Goal: Information Seeking & Learning: Learn about a topic

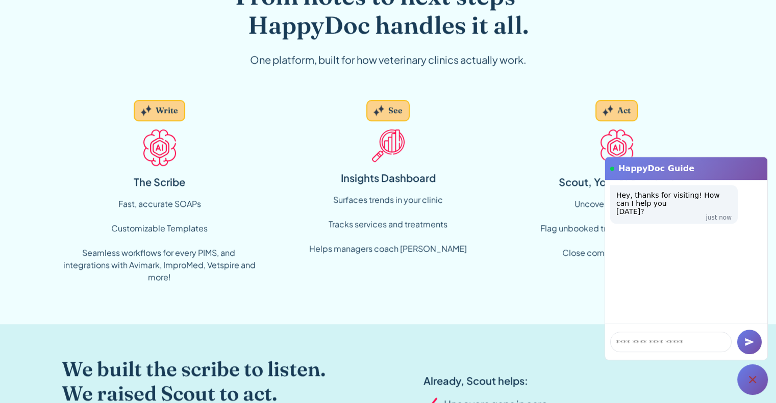
scroll to position [781, 0]
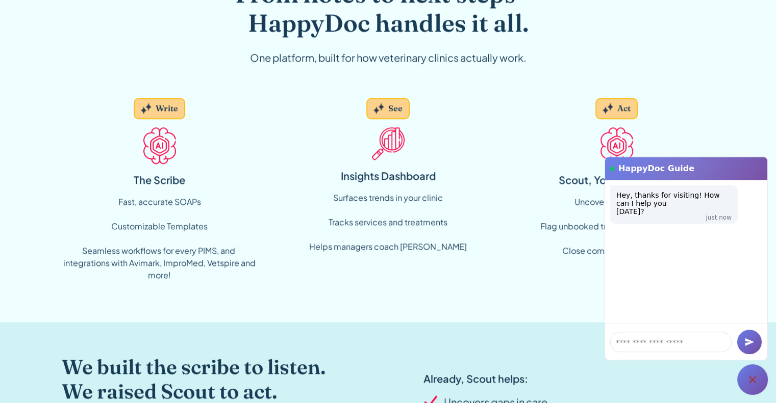
click at [169, 200] on div "Fast, accurate SOAPs Customizable Templates ‍ Seamless workflows for every PIMS…" at bounding box center [160, 239] width 196 height 86
click at [159, 140] on img at bounding box center [159, 145] width 33 height 37
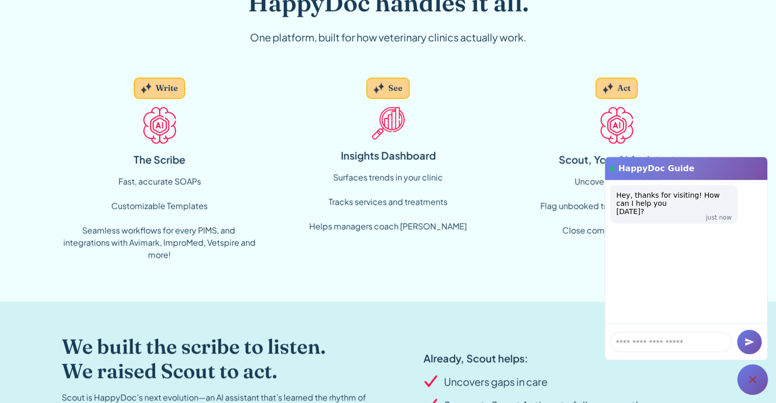
scroll to position [754, 0]
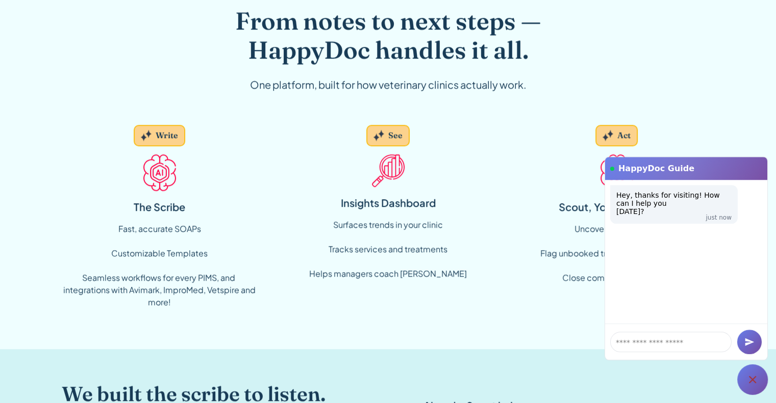
click at [156, 134] on div "Write" at bounding box center [167, 135] width 22 height 11
click at [152, 228] on div "Fast, accurate SOAPs Customizable Templates ‍ Seamless workflows for every PIMS…" at bounding box center [160, 266] width 196 height 86
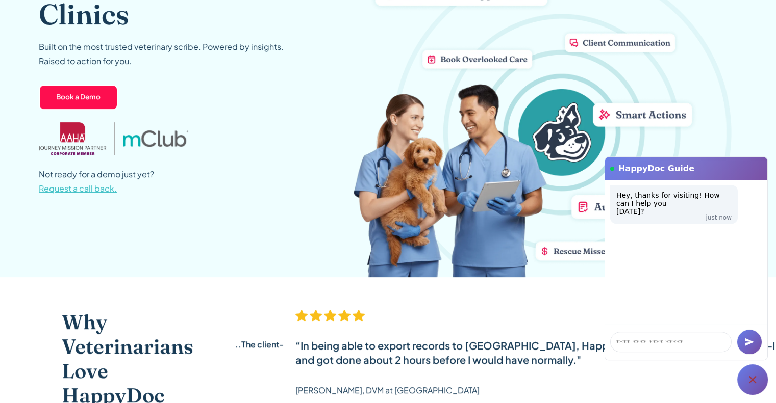
scroll to position [0, 0]
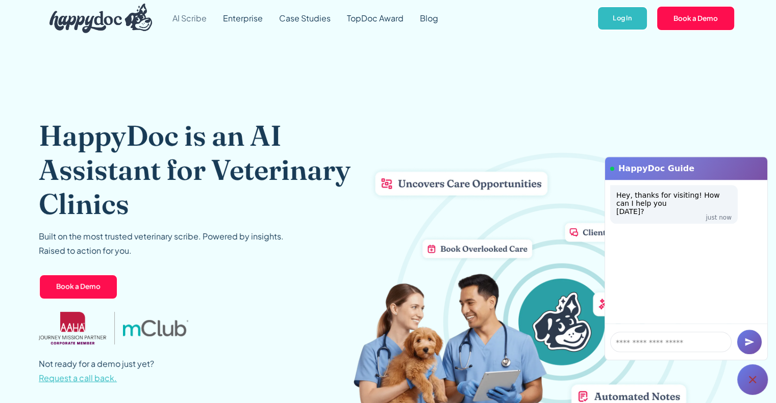
click at [189, 16] on link "AI Scribe" at bounding box center [189, 18] width 50 height 37
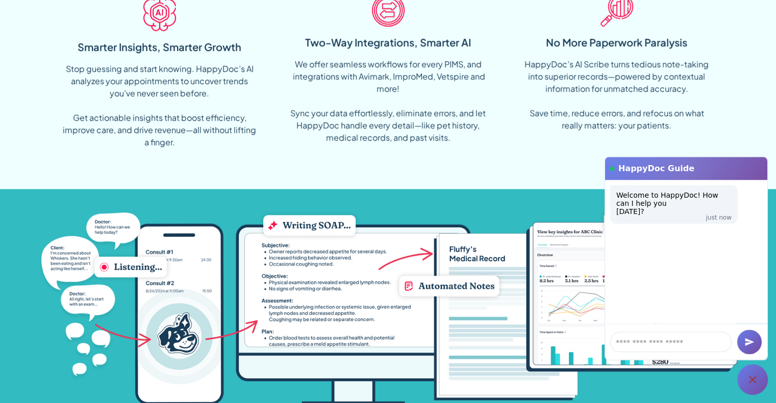
scroll to position [938, 0]
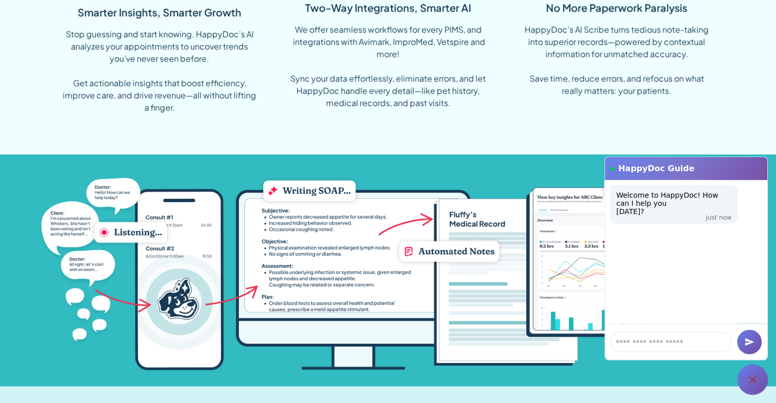
click at [346, 275] on img at bounding box center [388, 270] width 698 height 199
click at [472, 224] on img at bounding box center [388, 270] width 698 height 199
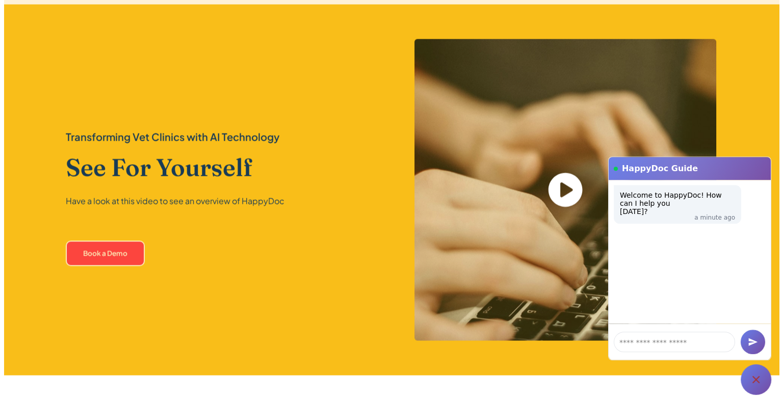
scroll to position [2192, 0]
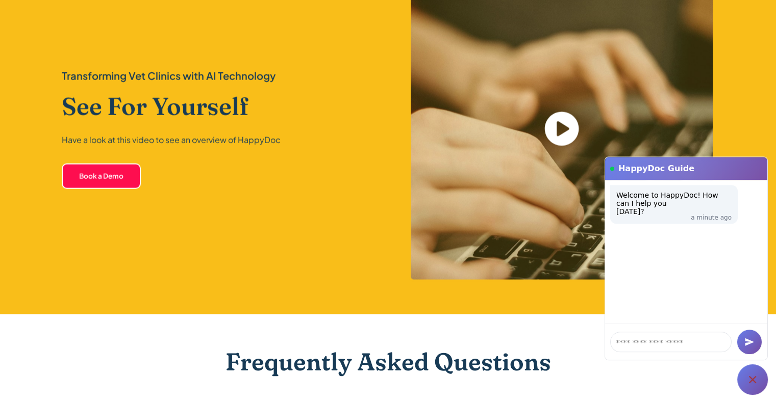
click at [565, 122] on icon "open lightbox" at bounding box center [561, 129] width 34 height 34
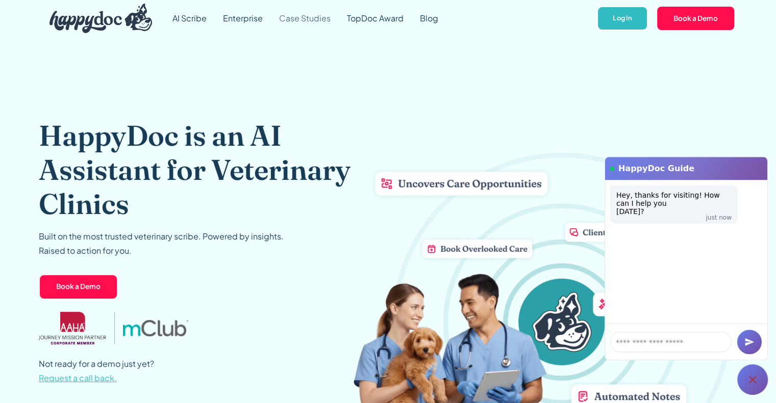
click at [298, 22] on link "Case Studies" at bounding box center [305, 18] width 68 height 37
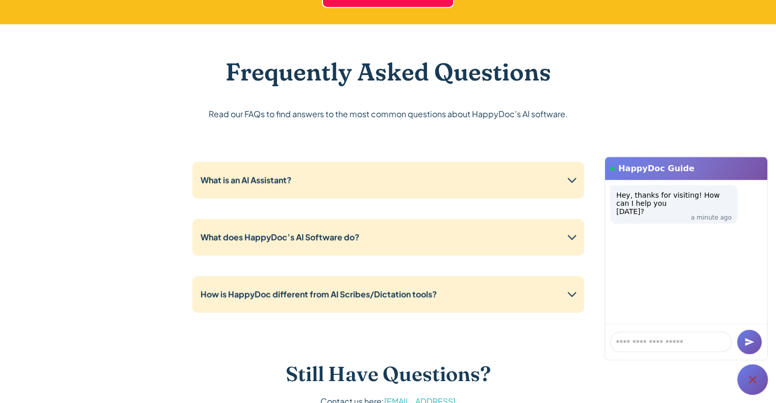
scroll to position [2509, 0]
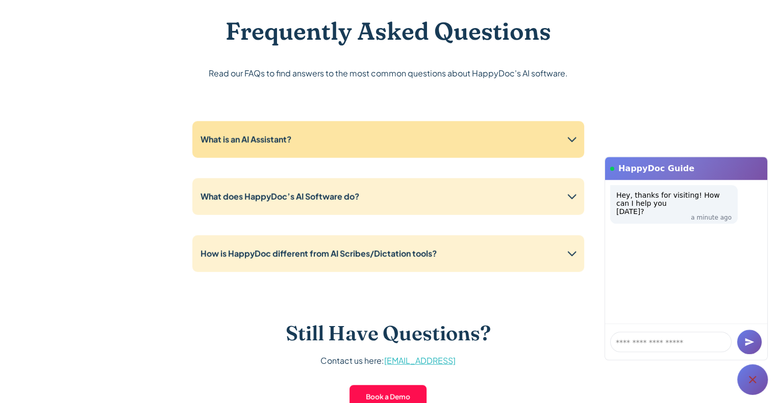
click at [575, 138] on icon at bounding box center [572, 140] width 16 height 16
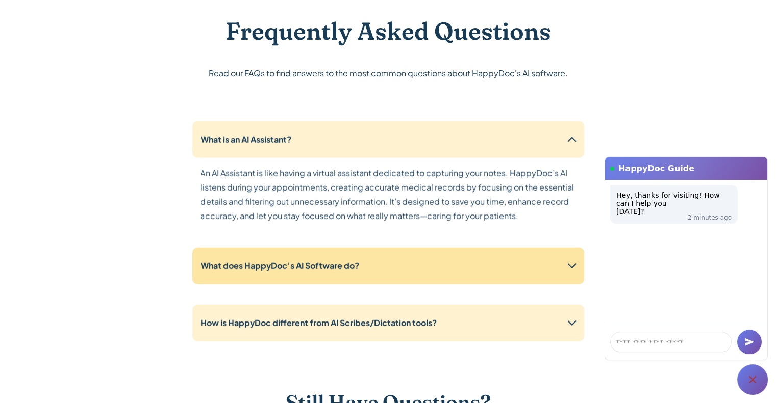
click at [570, 264] on icon at bounding box center [571, 266] width 9 height 5
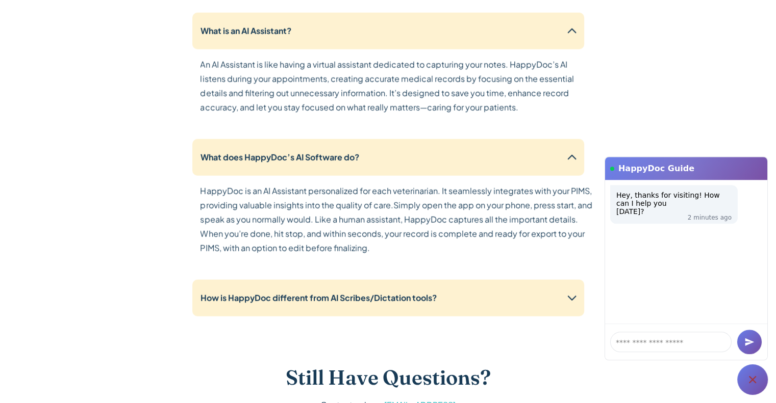
scroll to position [2693, 0]
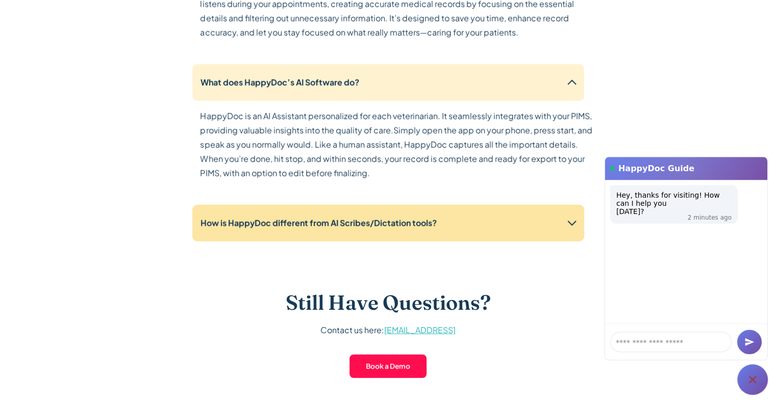
click at [578, 222] on icon at bounding box center [572, 223] width 16 height 16
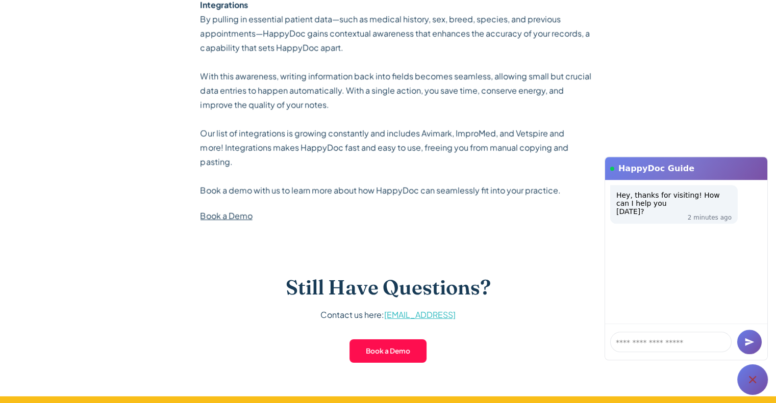
scroll to position [3162, 0]
